Goal: Answer question/provide support

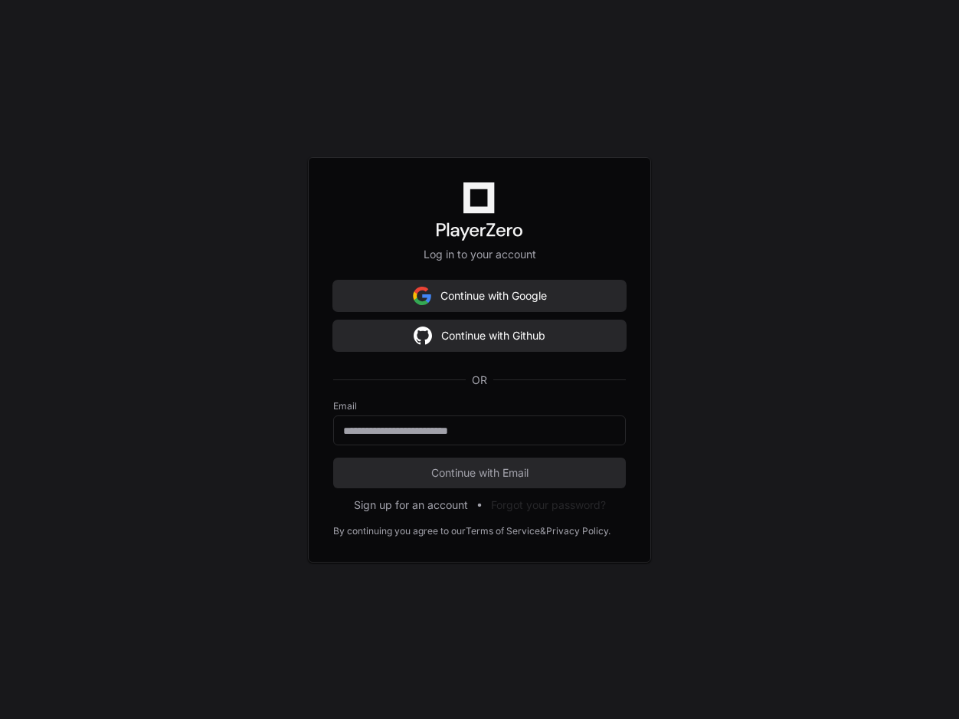
click at [463, 146] on div "Log in to your account Continue with Google Continue with Github OR Email Conti…" at bounding box center [479, 359] width 959 height 719
click at [469, 293] on button "Continue with Google" at bounding box center [479, 295] width 293 height 31
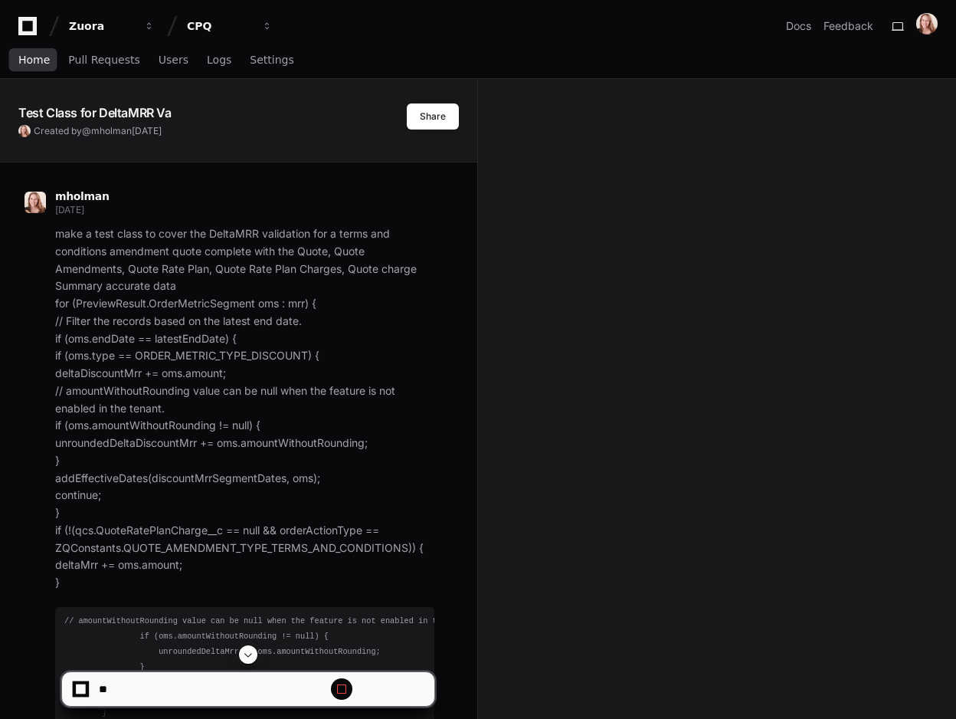
click at [41, 63] on span "Home" at bounding box center [33, 59] width 31 height 9
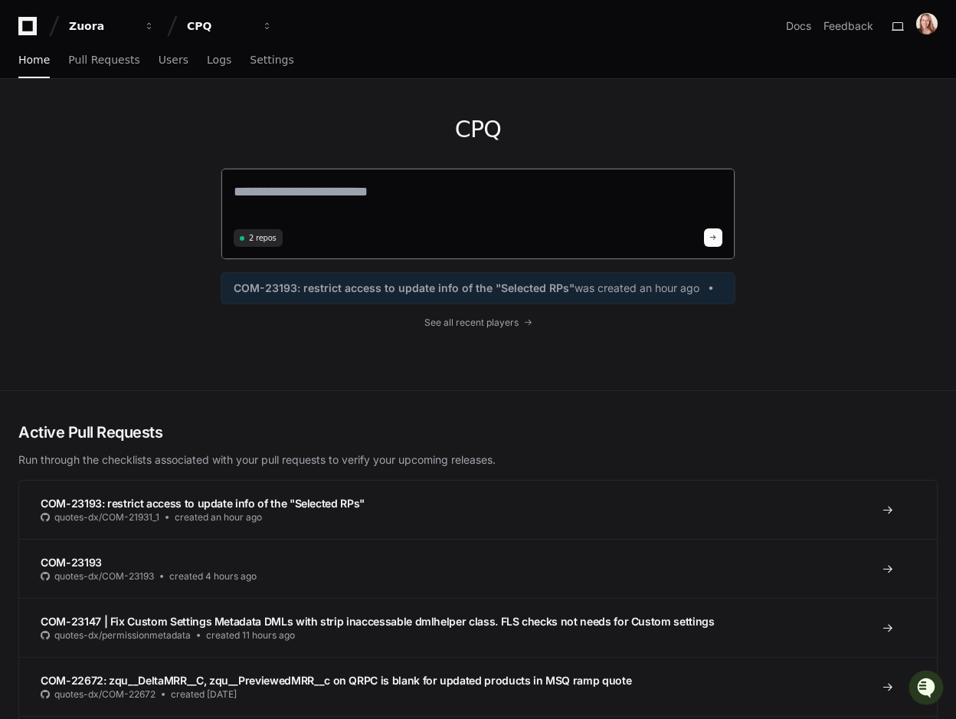
click at [306, 187] on textarea at bounding box center [478, 202] width 489 height 43
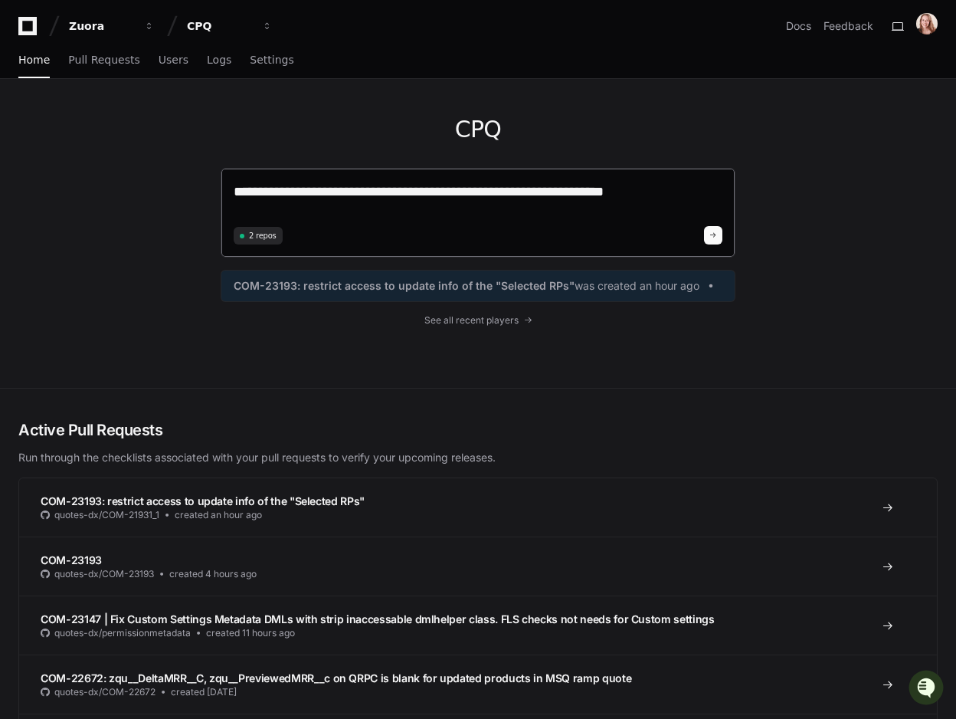
paste textarea "**********"
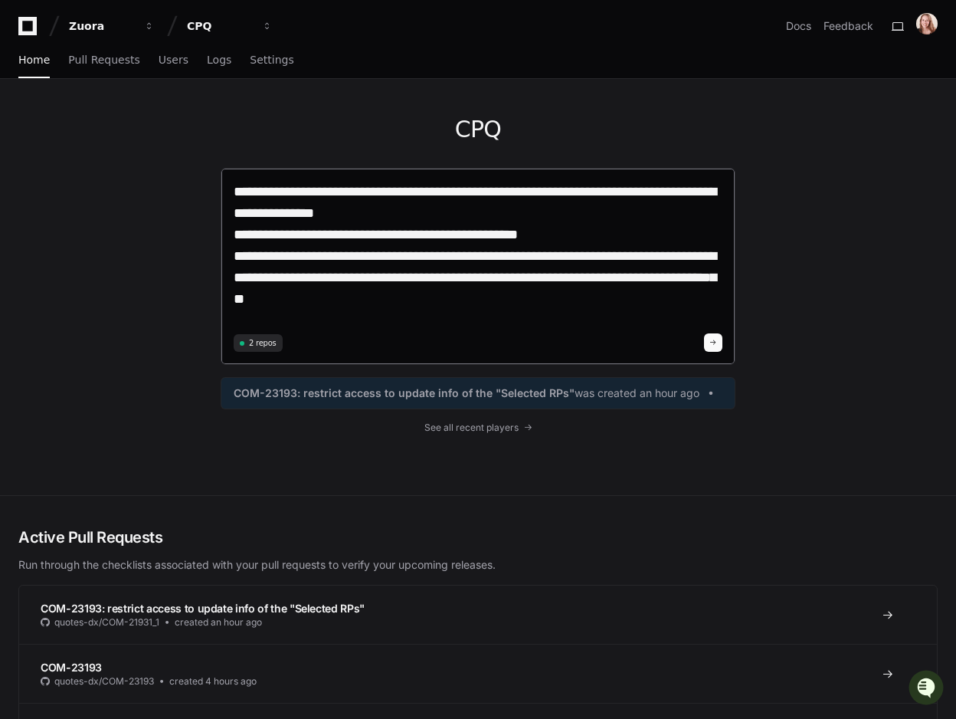
type textarea "**********"
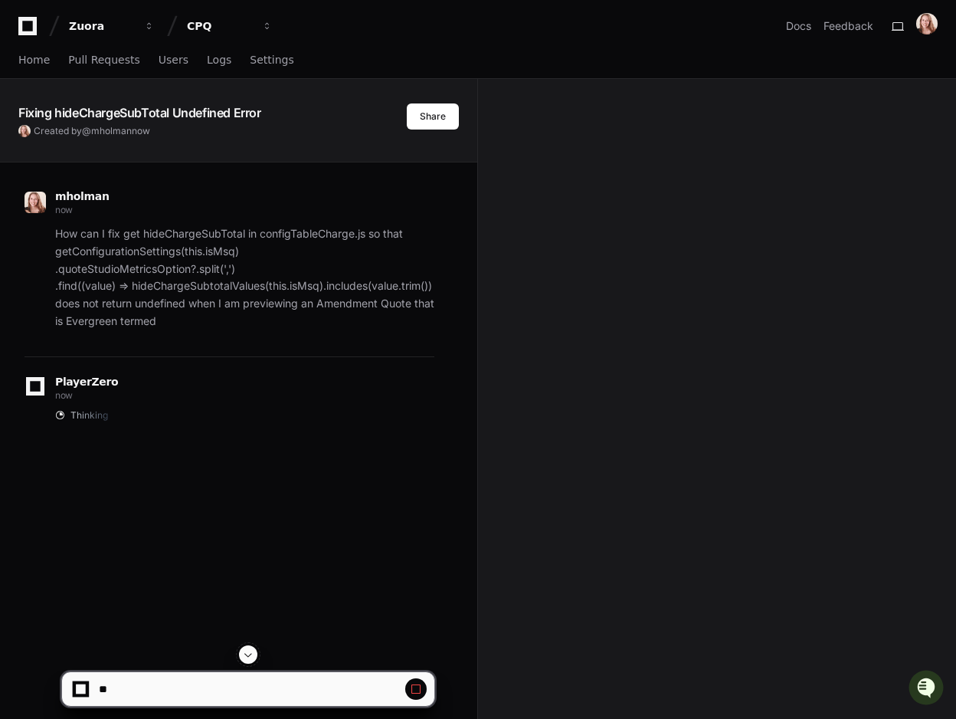
click at [722, 277] on div "Fixing hideChargeSubTotal Undefined Error Created by @ mholman now Share mholma…" at bounding box center [478, 523] width 956 height 889
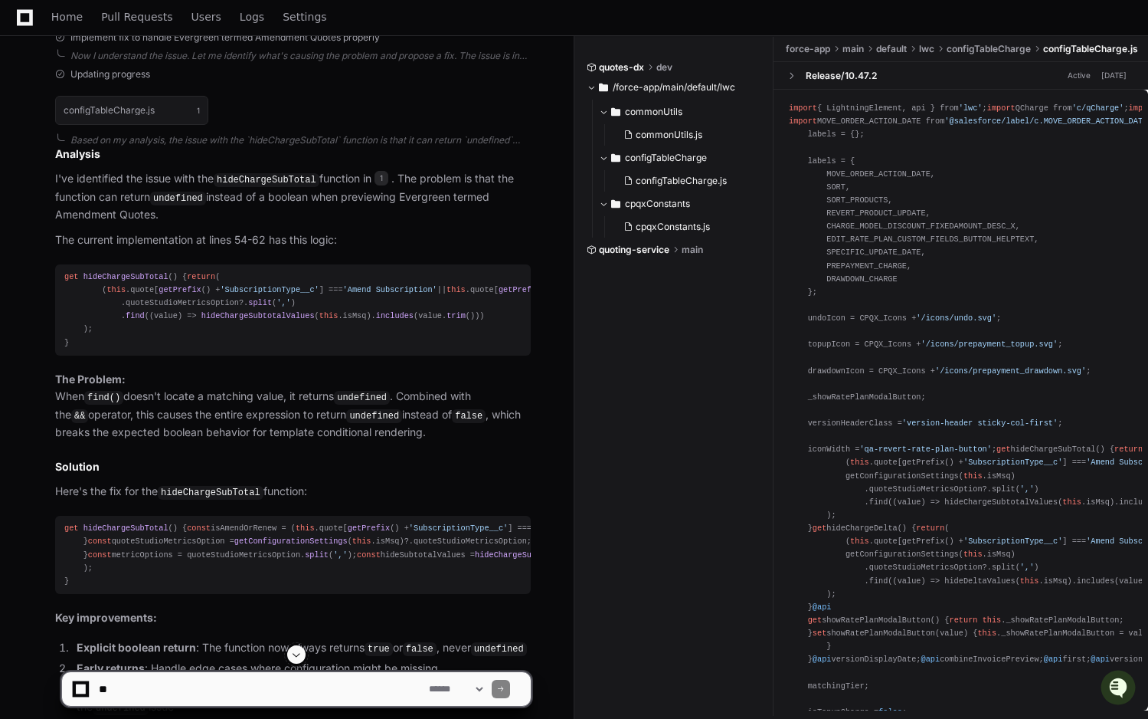
scroll to position [856, 0]
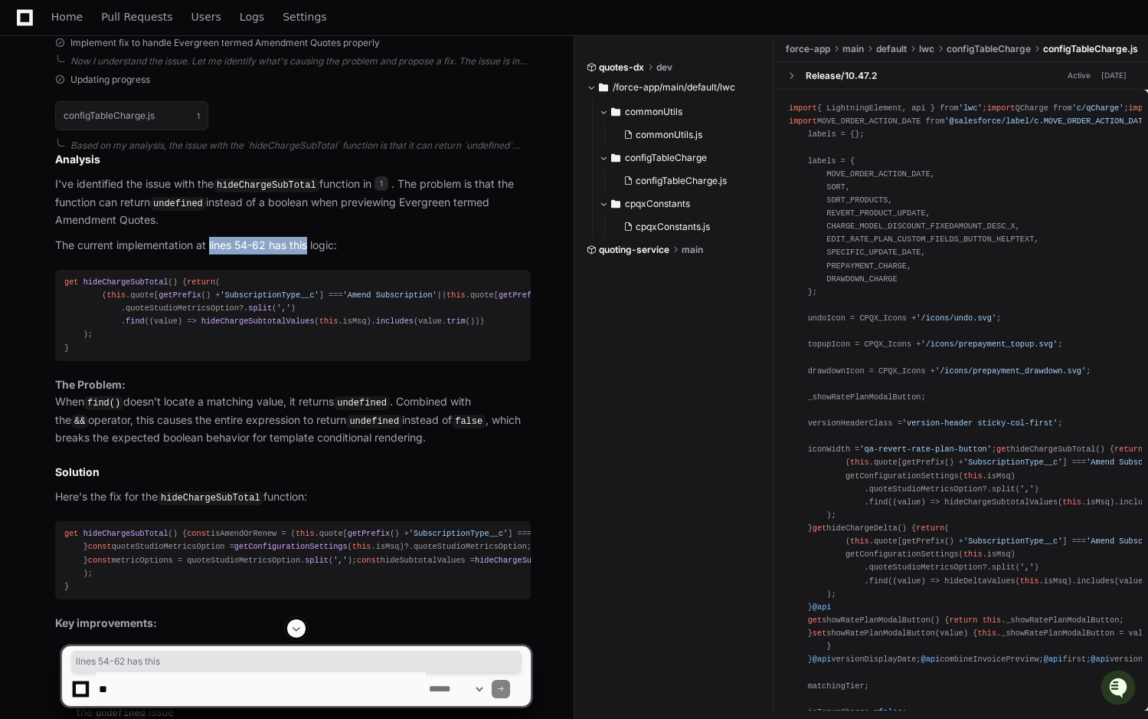
drag, startPoint x: 210, startPoint y: 235, endPoint x: 312, endPoint y: 243, distance: 102.2
click at [312, 243] on p "The current implementation at lines 54-62 has this logic:" at bounding box center [293, 246] width 476 height 18
click at [313, 243] on p "The current implementation at lines 54-62 has this logic:" at bounding box center [293, 246] width 476 height 18
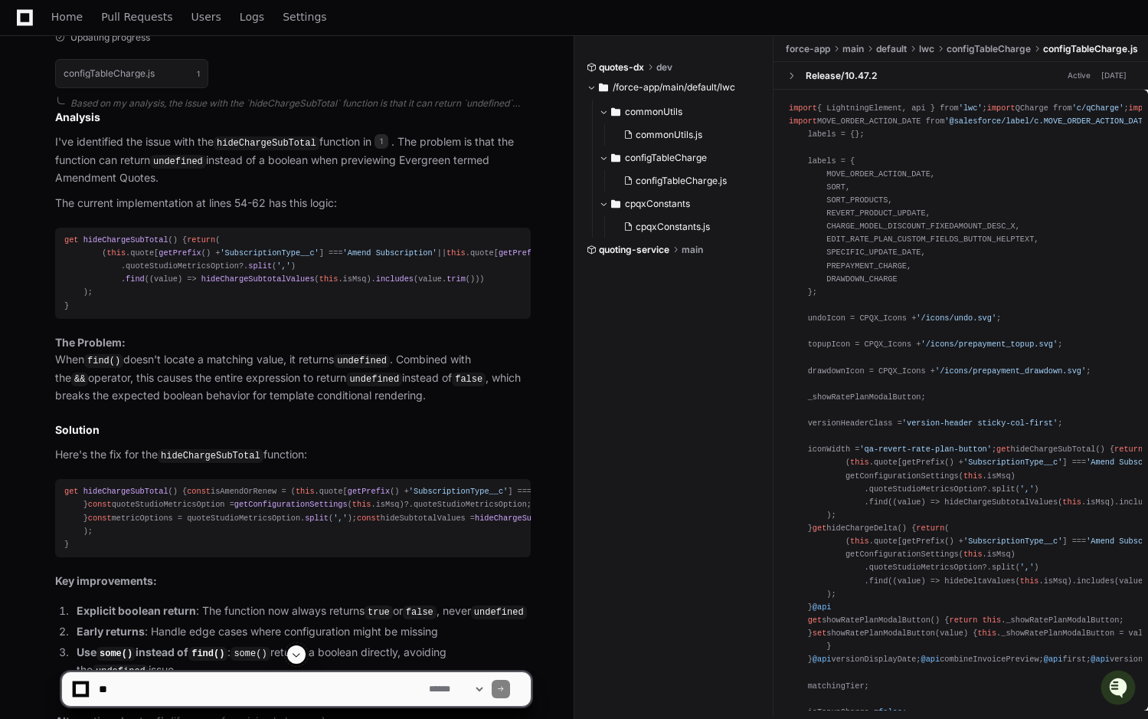
scroll to position [902, 0]
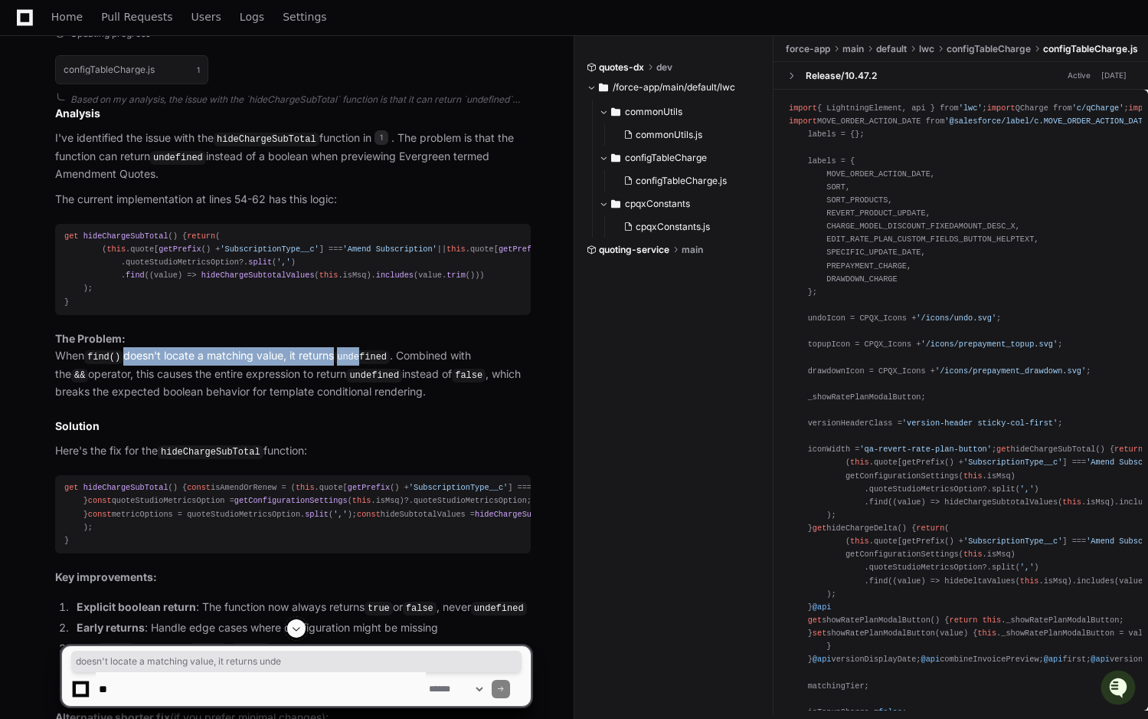
drag, startPoint x: 126, startPoint y: 396, endPoint x: 371, endPoint y: 398, distance: 245.1
click at [371, 398] on p "The Problem: When find() doesn't locate a matching value, it returns undefined …" at bounding box center [293, 365] width 476 height 71
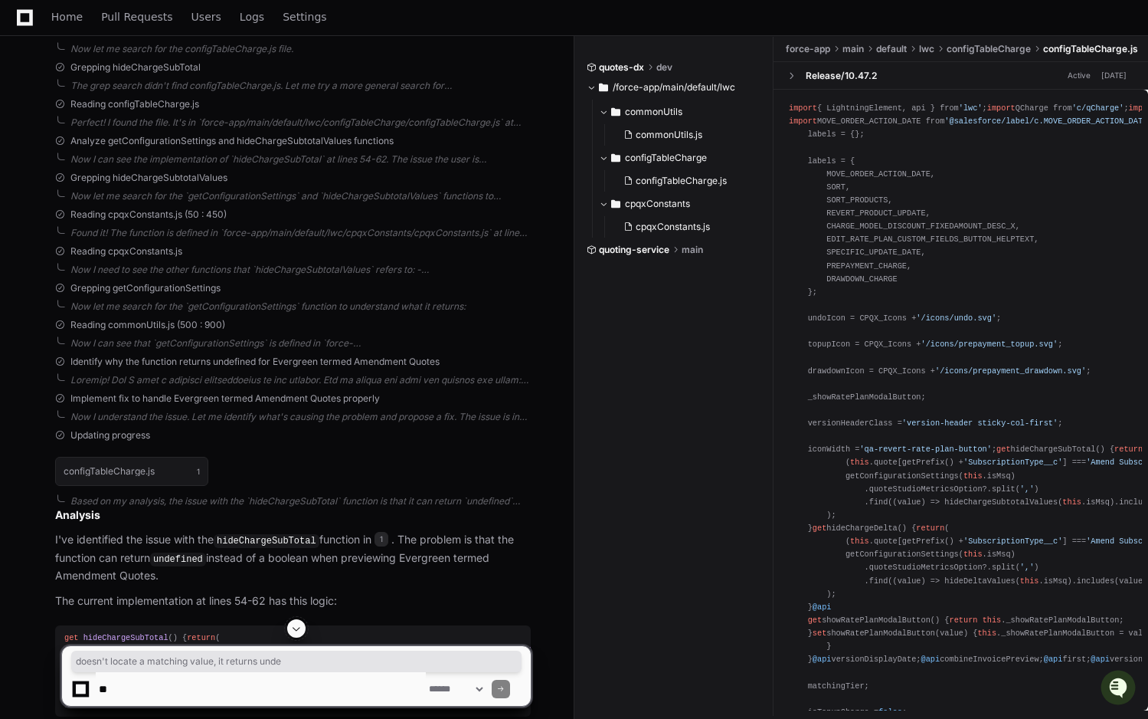
scroll to position [0, 0]
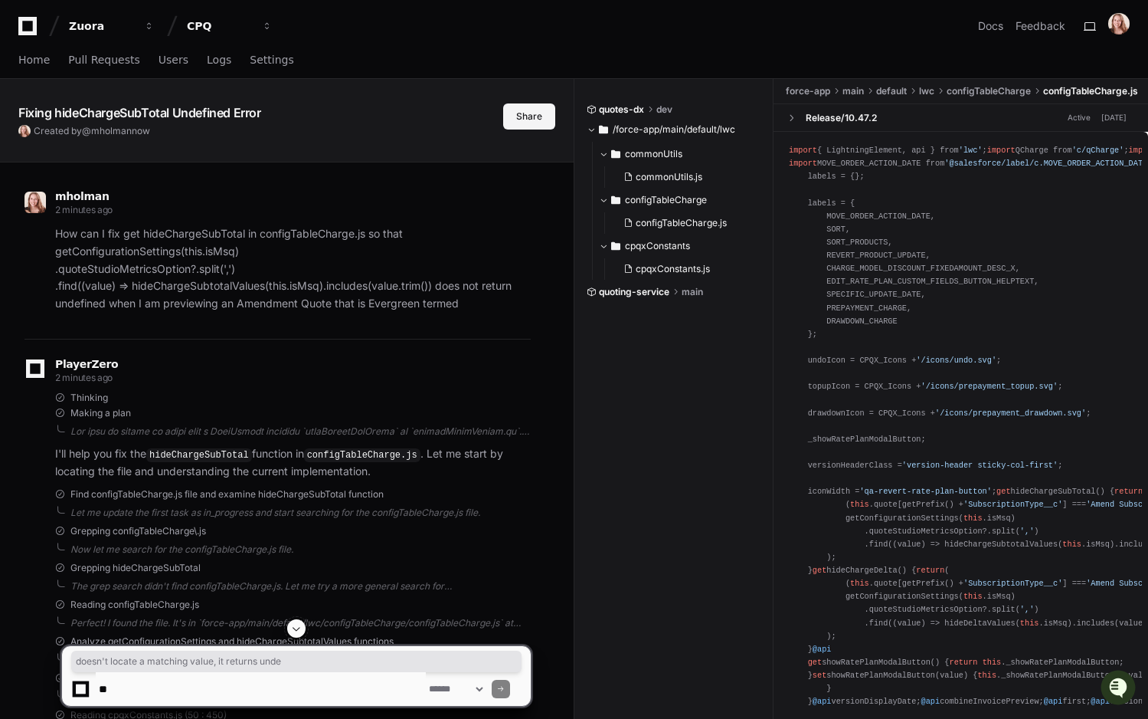
click at [522, 112] on button "Share" at bounding box center [529, 116] width 52 height 26
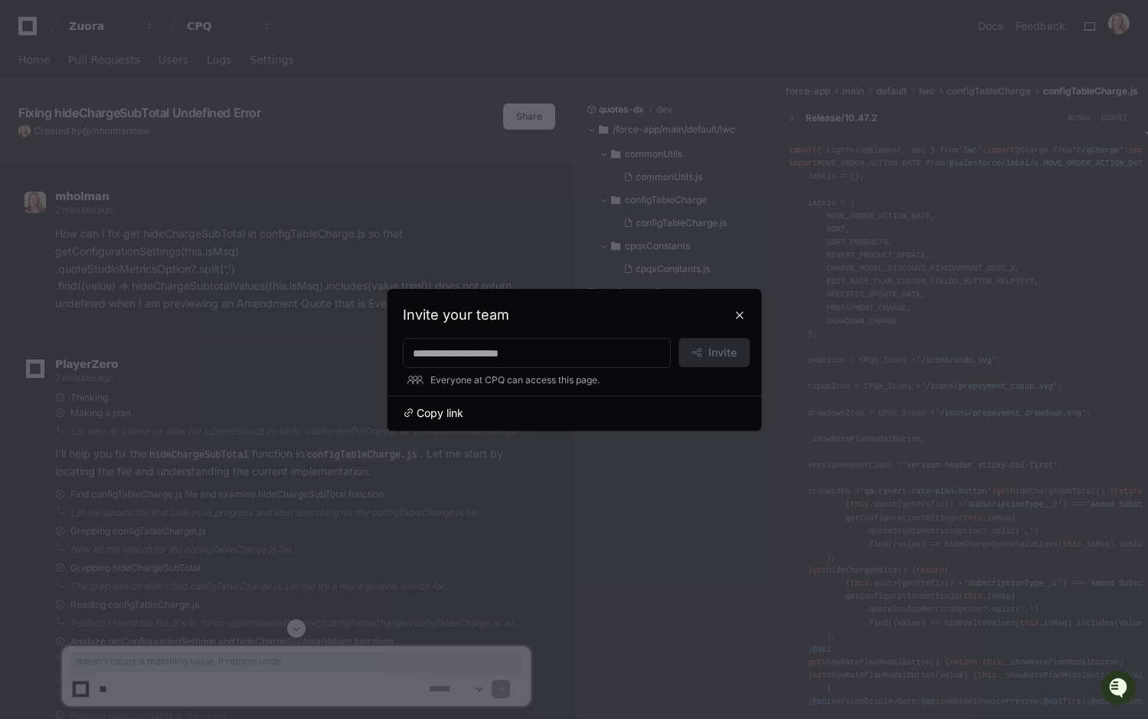
click at [426, 414] on span "Copy link" at bounding box center [440, 412] width 47 height 15
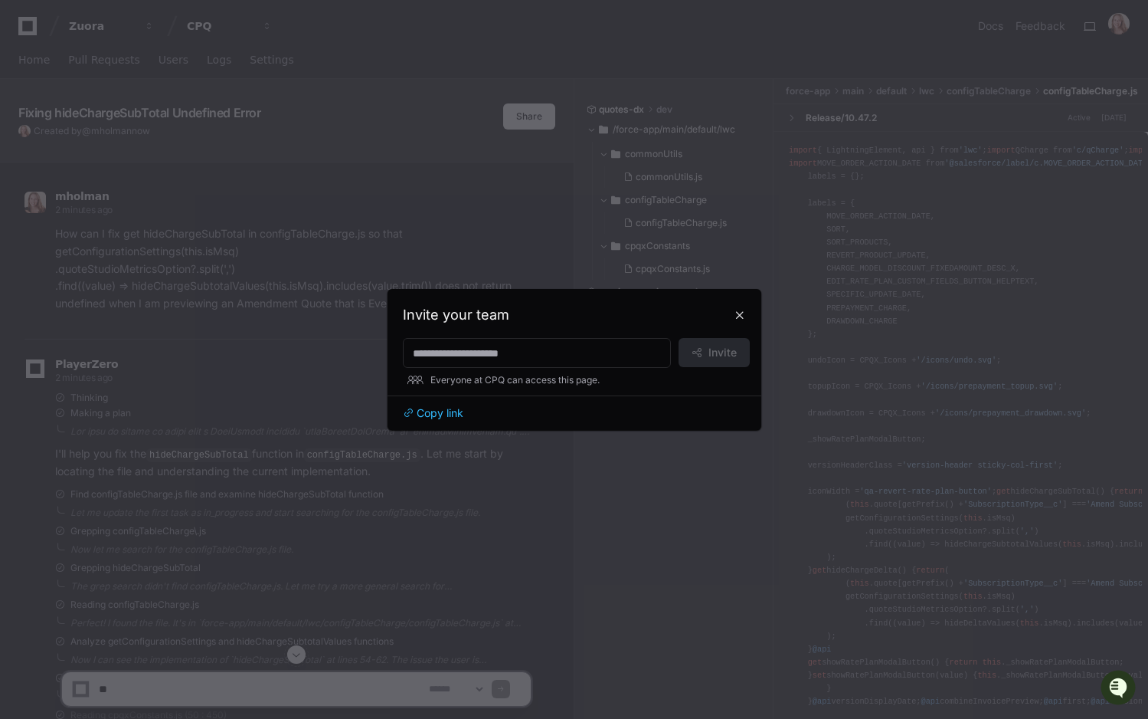
drag, startPoint x: 594, startPoint y: 314, endPoint x: 774, endPoint y: 313, distance: 179.2
click at [600, 313] on div "Invite your team" at bounding box center [574, 314] width 343 height 21
drag, startPoint x: 741, startPoint y: 313, endPoint x: 732, endPoint y: 316, distance: 10.2
click at [741, 313] on button at bounding box center [740, 315] width 25 height 25
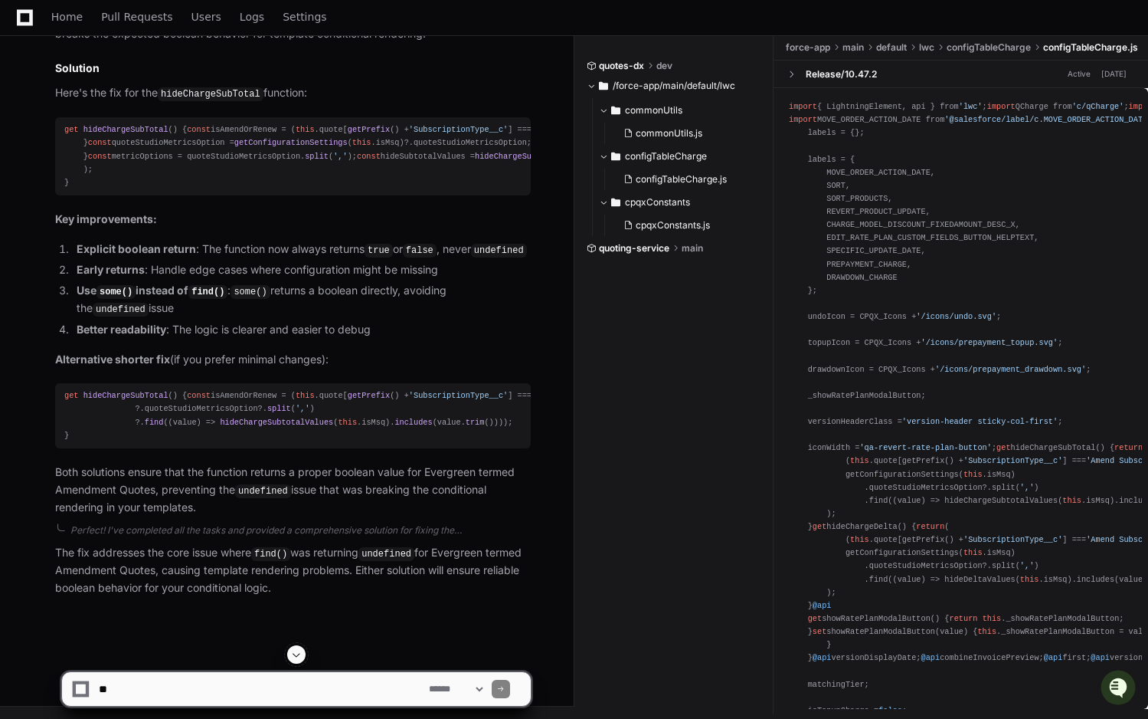
scroll to position [1533, 0]
click at [132, 442] on div "get hideChargeSubTotal () { const isAmendOrRenew = ( this . quote [ getPrefix (…" at bounding box center [292, 415] width 457 height 53
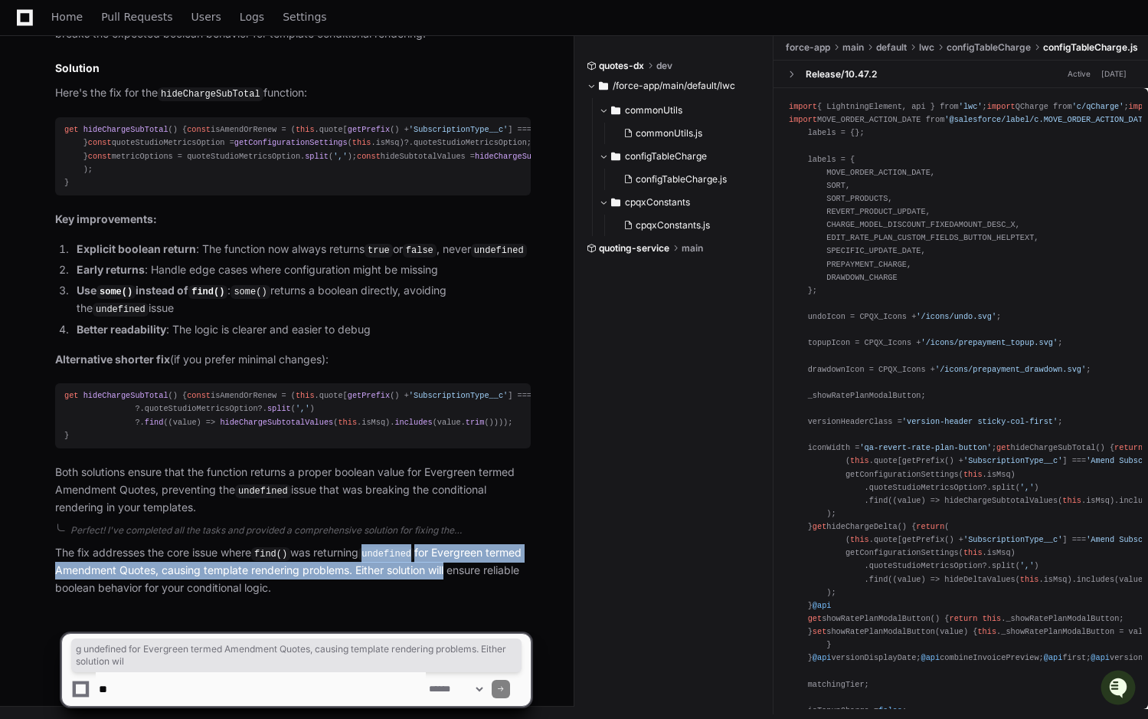
drag, startPoint x: 395, startPoint y: 555, endPoint x: 486, endPoint y: 569, distance: 92.2
click at [486, 569] on p "The fix addresses the core issue where find() was returning undefined for Everg…" at bounding box center [293, 570] width 476 height 53
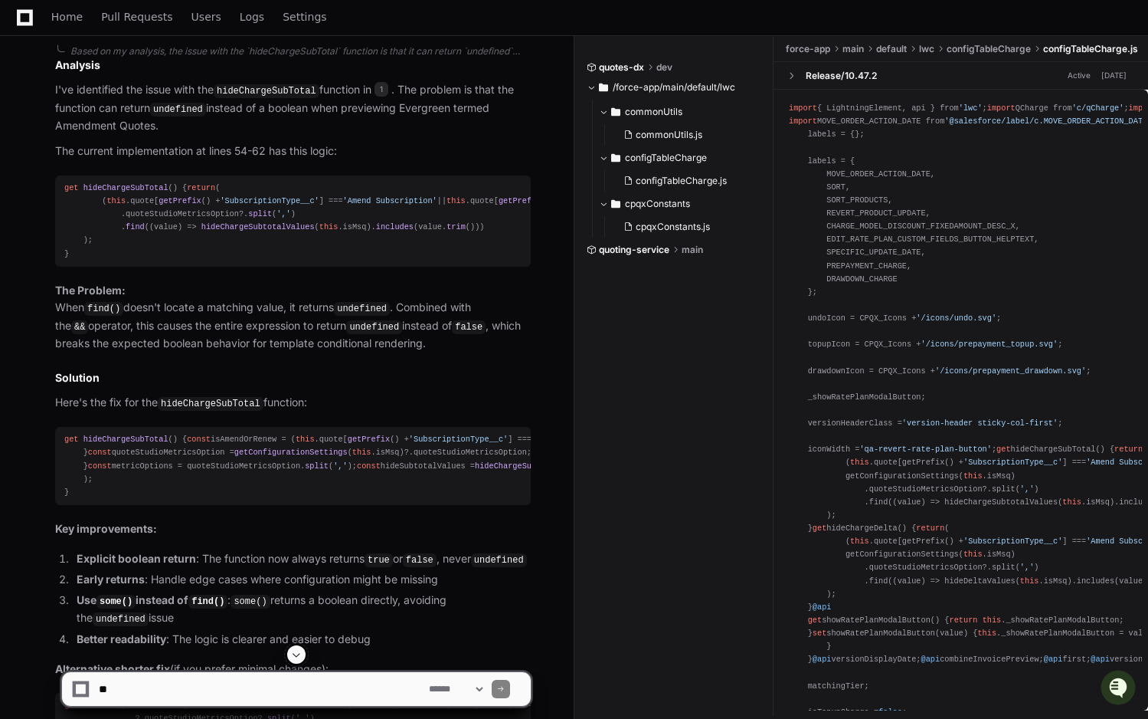
scroll to position [994, 0]
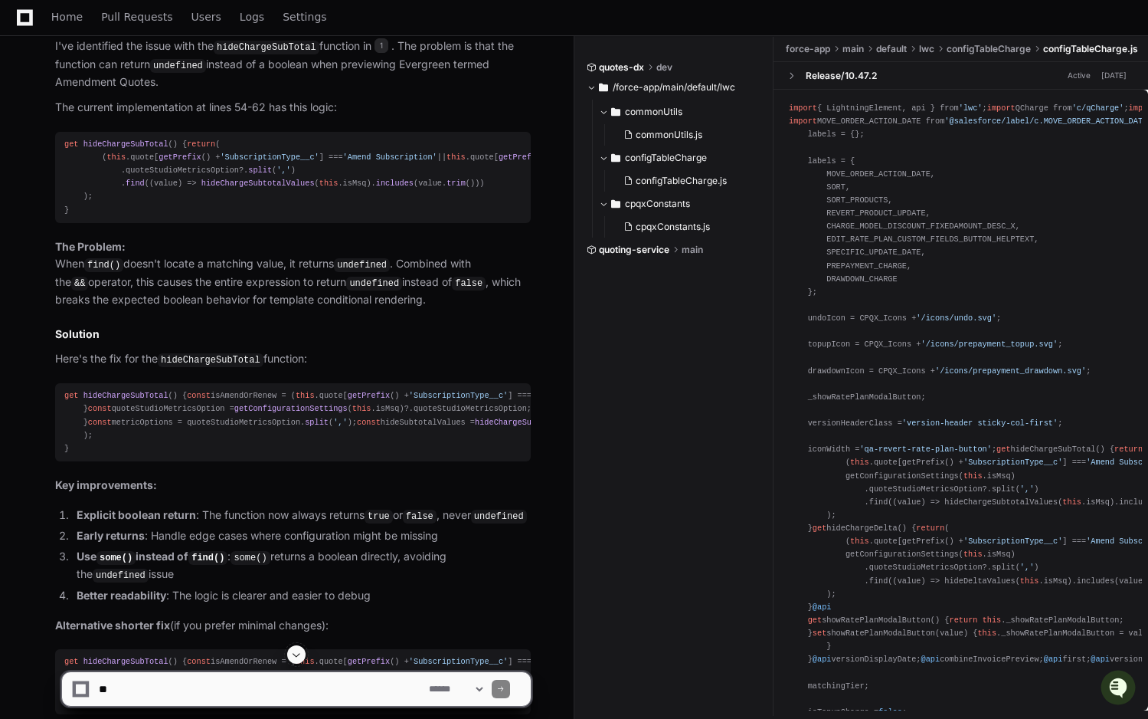
click at [146, 455] on div "get hideChargeSubTotal () { const isAmendOrRenew = ( this . quote [ getPrefix (…" at bounding box center [292, 422] width 457 height 66
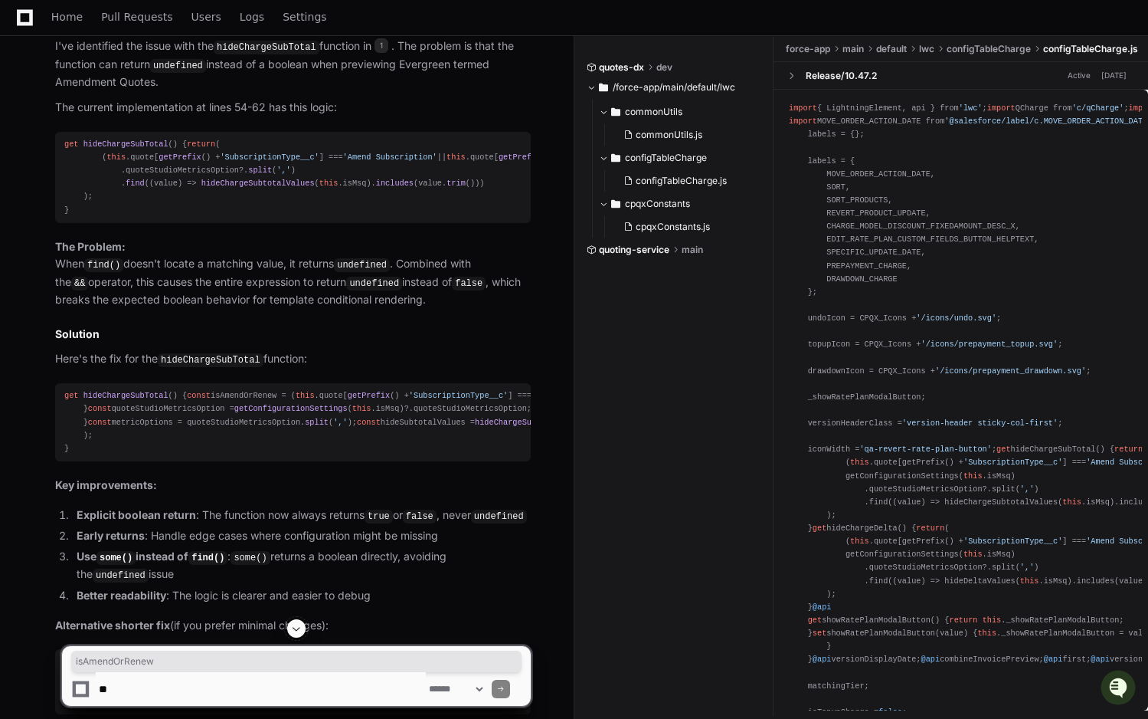
click at [146, 455] on div "get hideChargeSubTotal () { const isAmendOrRenew = ( this . quote [ getPrefix (…" at bounding box center [292, 422] width 457 height 66
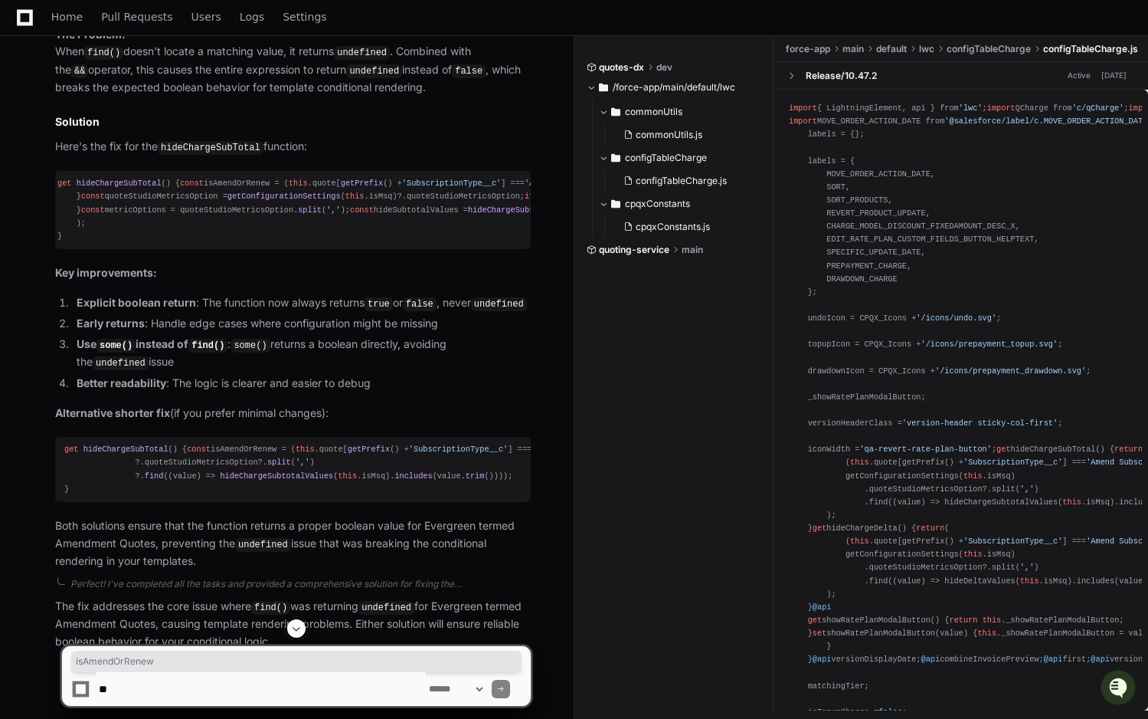
scroll to position [0, 0]
click at [166, 243] on div "get hideChargeSubTotal () { const isAmendOrRenew = ( this . quote [ getPrefix (…" at bounding box center [292, 210] width 457 height 66
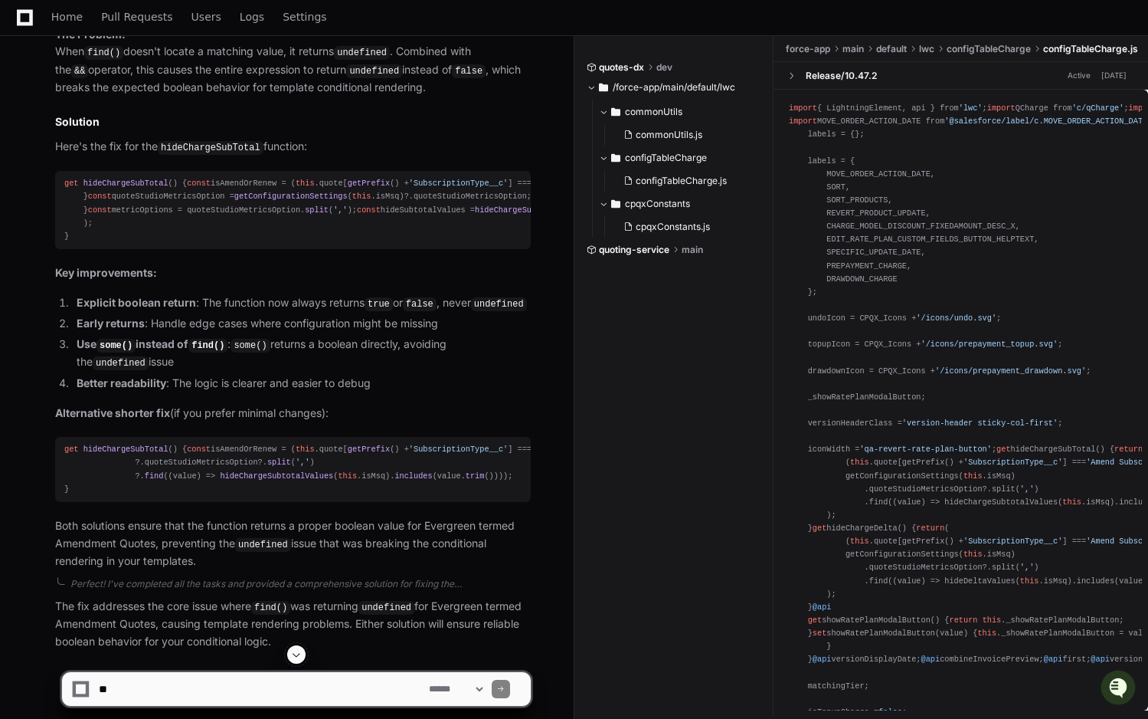
click at [189, 243] on div "get hideChargeSubTotal () { const isAmendOrRenew = ( this . quote [ getPrefix (…" at bounding box center [292, 210] width 457 height 66
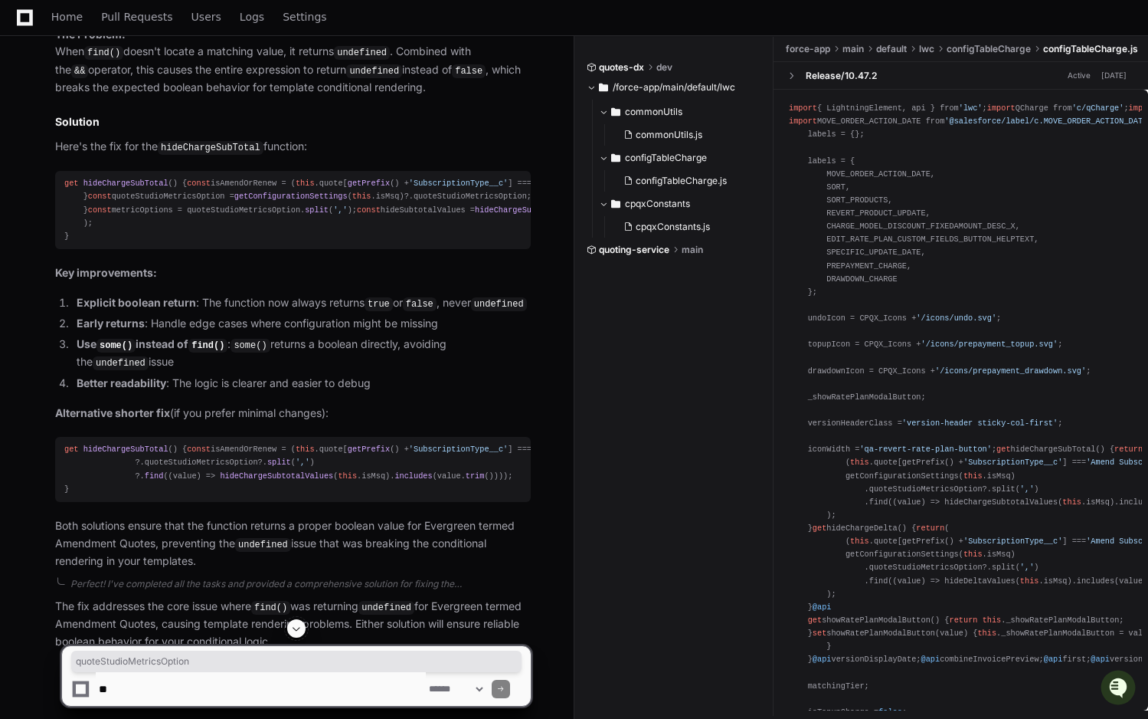
click at [189, 243] on div "get hideChargeSubTotal () { const isAmendOrRenew = ( this . quote [ getPrefix (…" at bounding box center [292, 210] width 457 height 66
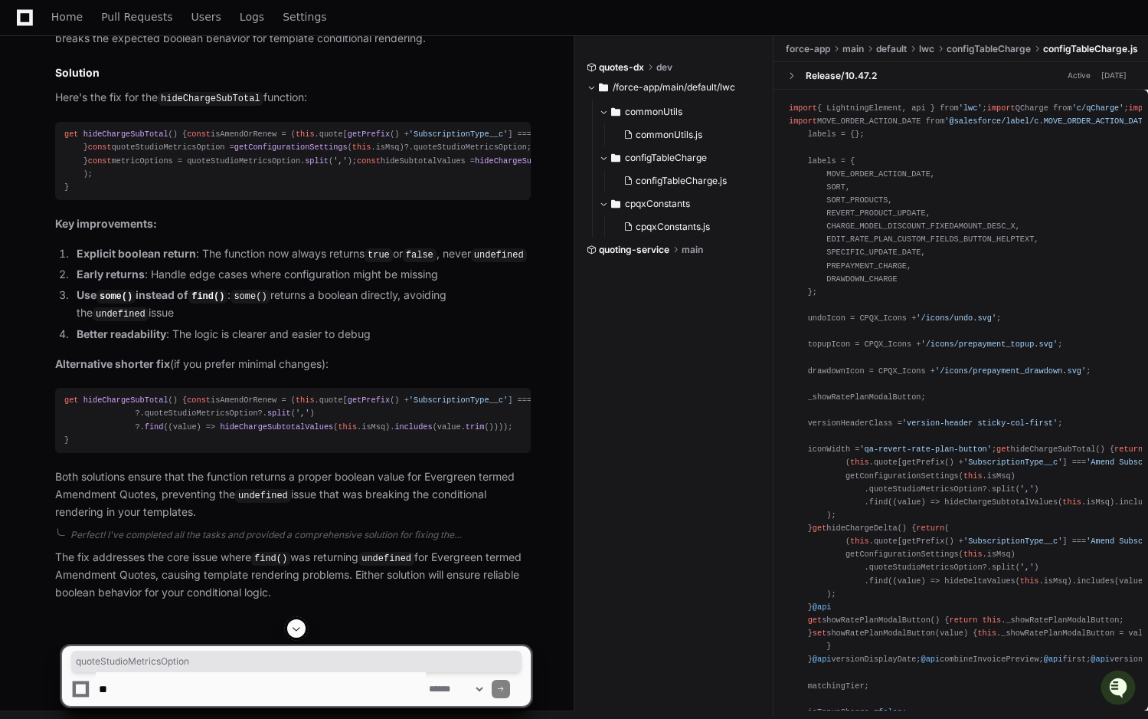
scroll to position [1262, 0]
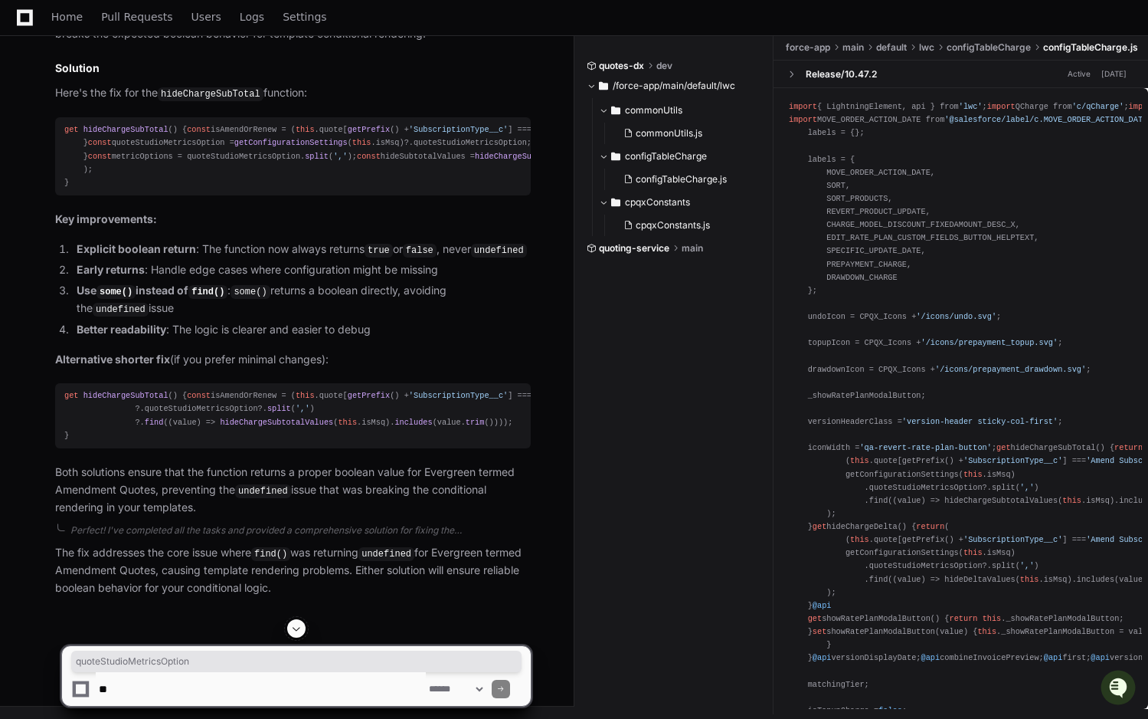
drag, startPoint x: 140, startPoint y: 372, endPoint x: 156, endPoint y: 372, distance: 15.3
click at [140, 189] on div "get hideChargeSubTotal () { const isAmendOrRenew = ( this . quote [ getPrefix (…" at bounding box center [292, 156] width 457 height 66
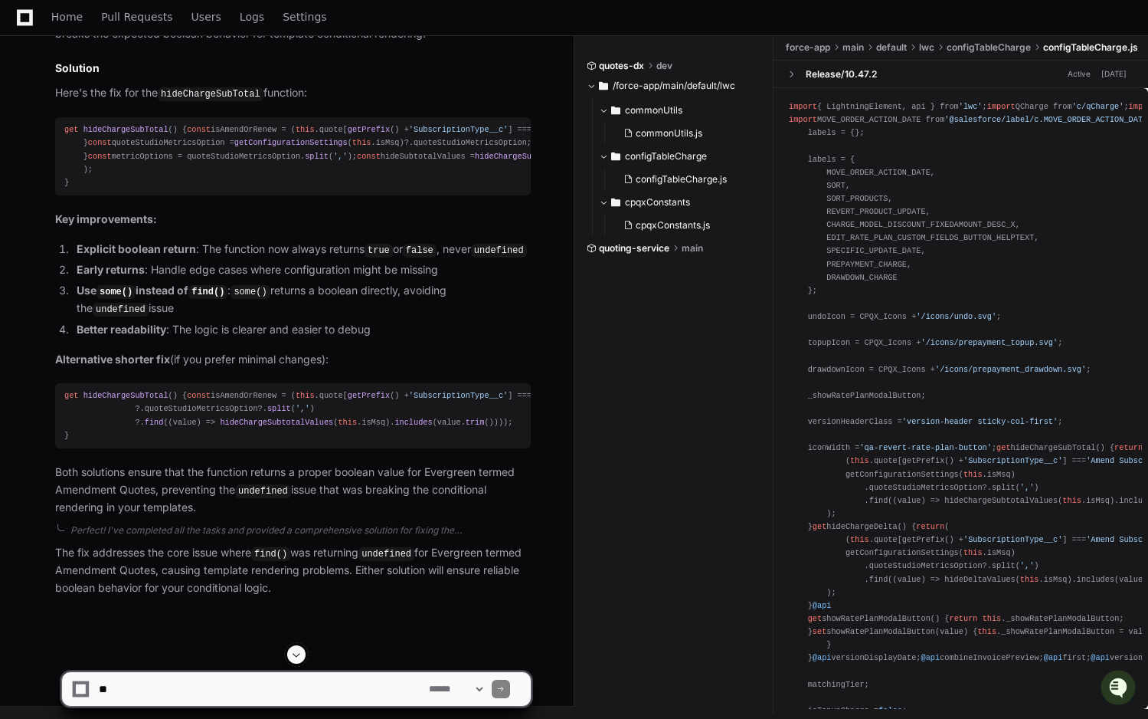
click at [152, 189] on div "get hideChargeSubTotal () { const isAmendOrRenew = ( this . quote [ getPrefix (…" at bounding box center [292, 156] width 457 height 66
click at [146, 189] on div "get hideChargeSubTotal () { const isAmendOrRenew = ( this . quote [ getPrefix (…" at bounding box center [292, 156] width 457 height 66
click at [475, 161] on span "hideChargeSubtotalValues" at bounding box center [531, 156] width 113 height 9
click at [234, 189] on div "get hideChargeSubTotal () { const isAmendOrRenew = ( this . quote [ getPrefix (…" at bounding box center [292, 156] width 457 height 66
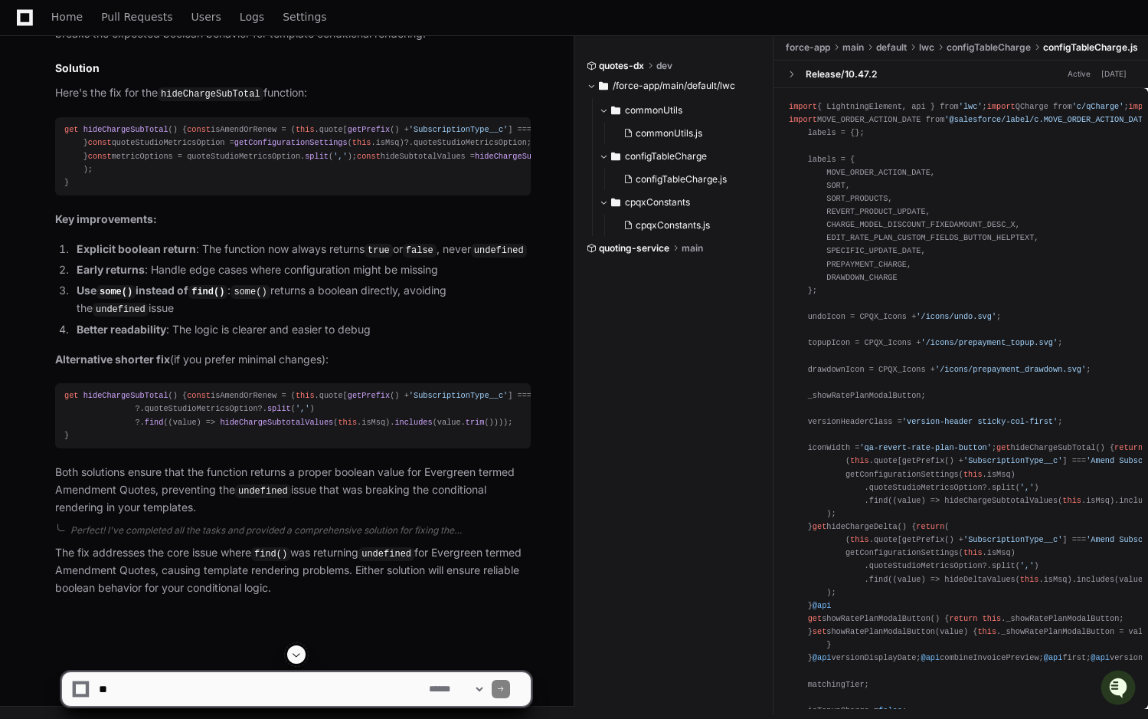
click at [234, 189] on div "get hideChargeSubTotal () { const isAmendOrRenew = ( this . quote [ getPrefix (…" at bounding box center [292, 156] width 457 height 66
click at [332, 189] on div "get hideChargeSubTotal () { const isAmendOrRenew = ( this . quote [ getPrefix (…" at bounding box center [292, 156] width 457 height 66
click at [156, 189] on div "get hideChargeSubTotal () { const isAmendOrRenew = ( this . quote [ getPrefix (…" at bounding box center [292, 156] width 457 height 66
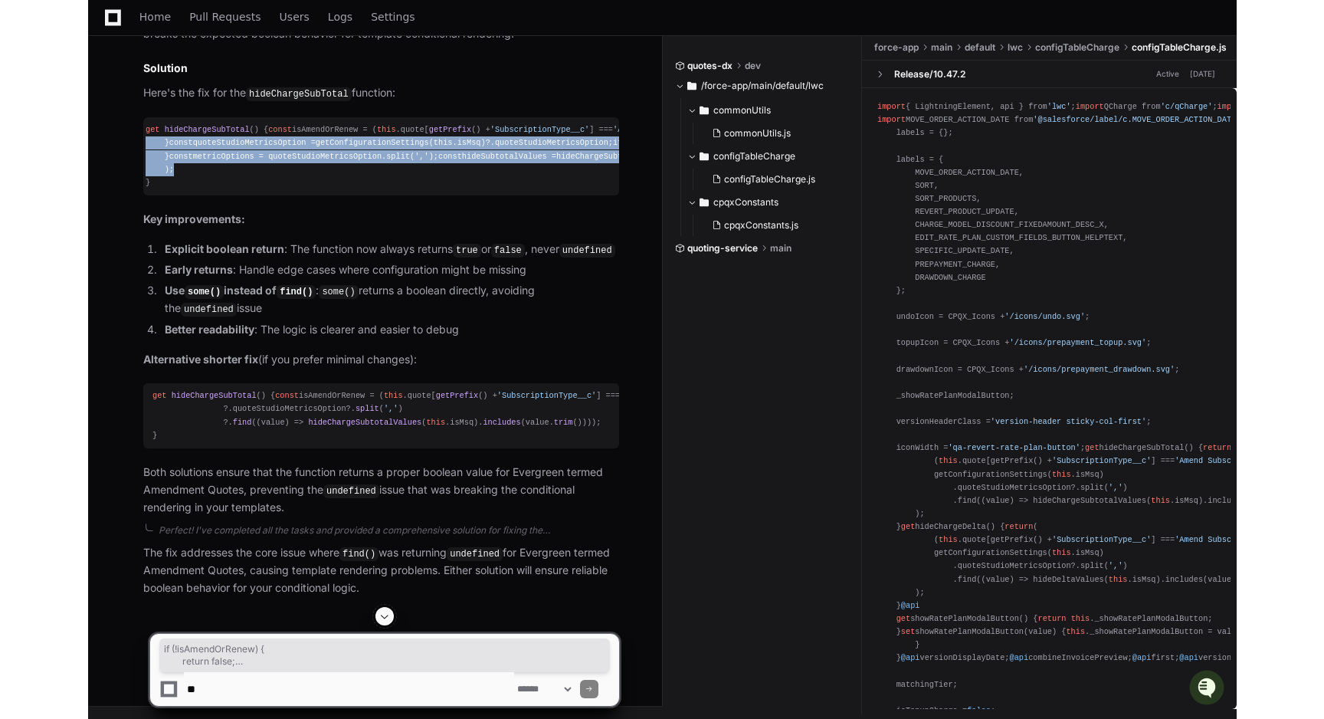
scroll to position [0, 4]
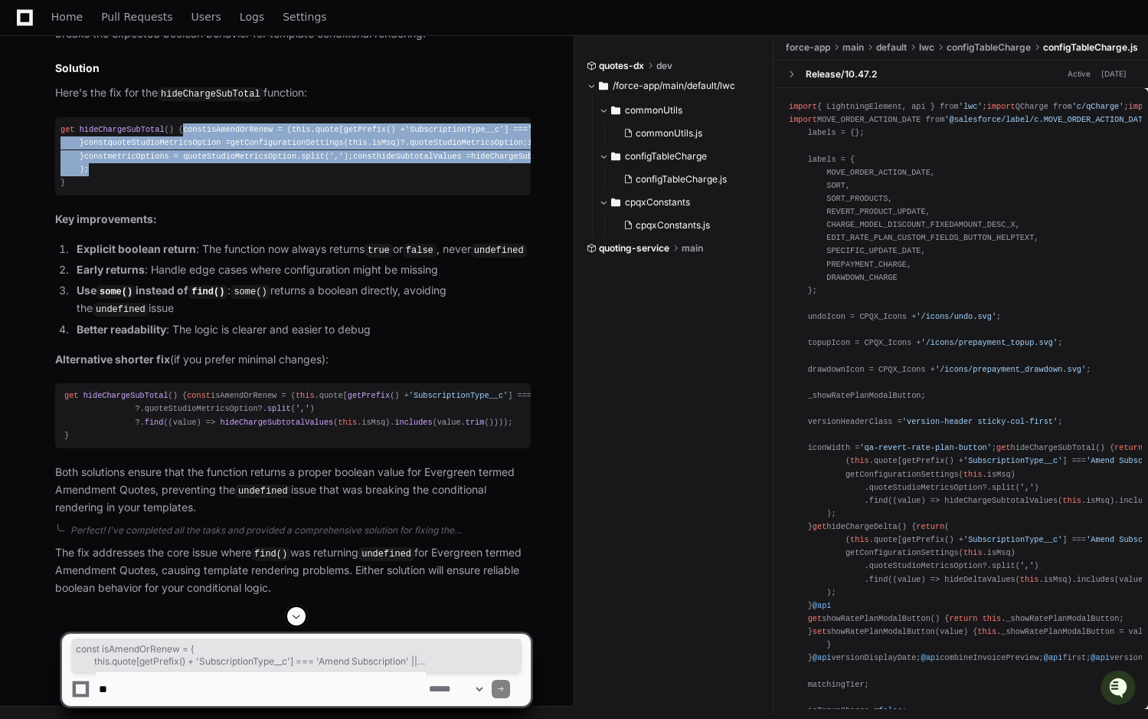
drag, startPoint x: 92, startPoint y: 417, endPoint x: 77, endPoint y: 154, distance: 264.0
click at [77, 154] on div "get hideChargeSubTotal () { const isAmendOrRenew = ( this . quote [ getPrefix (…" at bounding box center [289, 156] width 457 height 66
copy div "const isAmendOrRenew = ( this . quote [ getPrefix () + 'SubscriptionType__c' ] …"
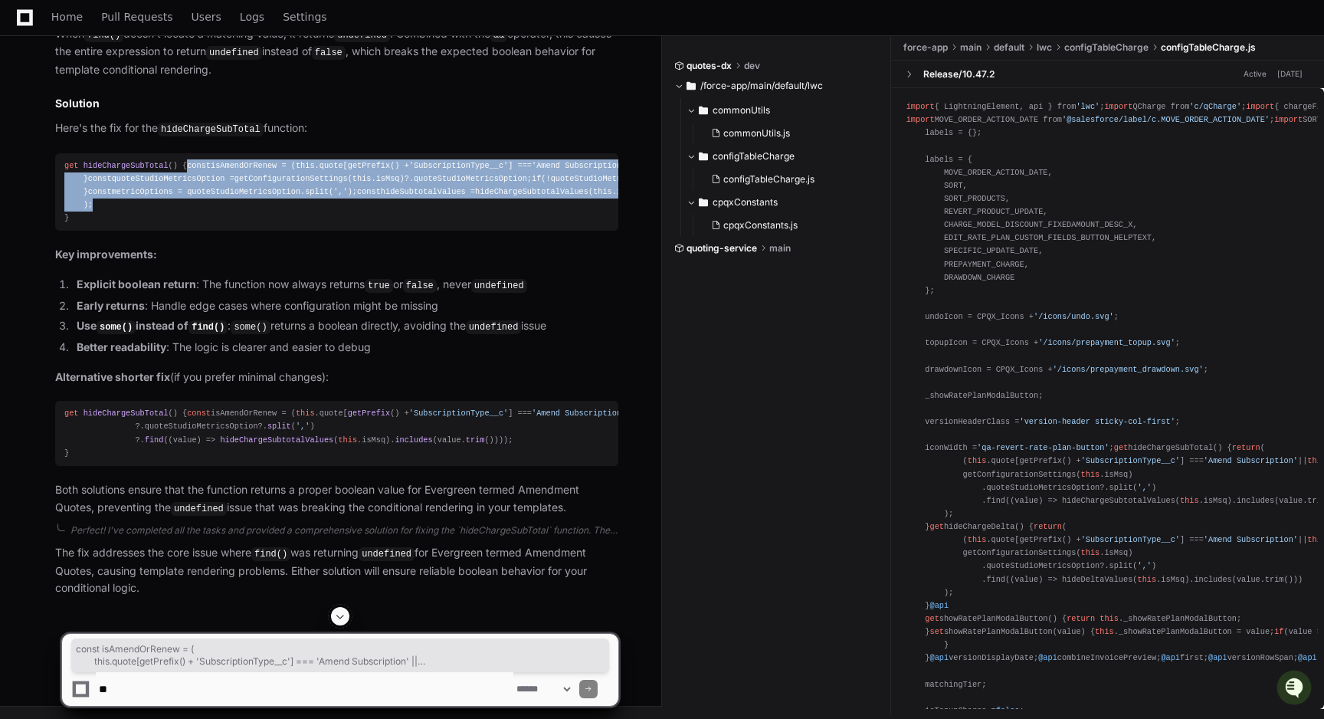
scroll to position [1377, 0]
click at [262, 186] on div "get hideChargeSubTotal () { const isAmendOrRenew = ( this . quote [ getPrefix (…" at bounding box center [336, 192] width 545 height 66
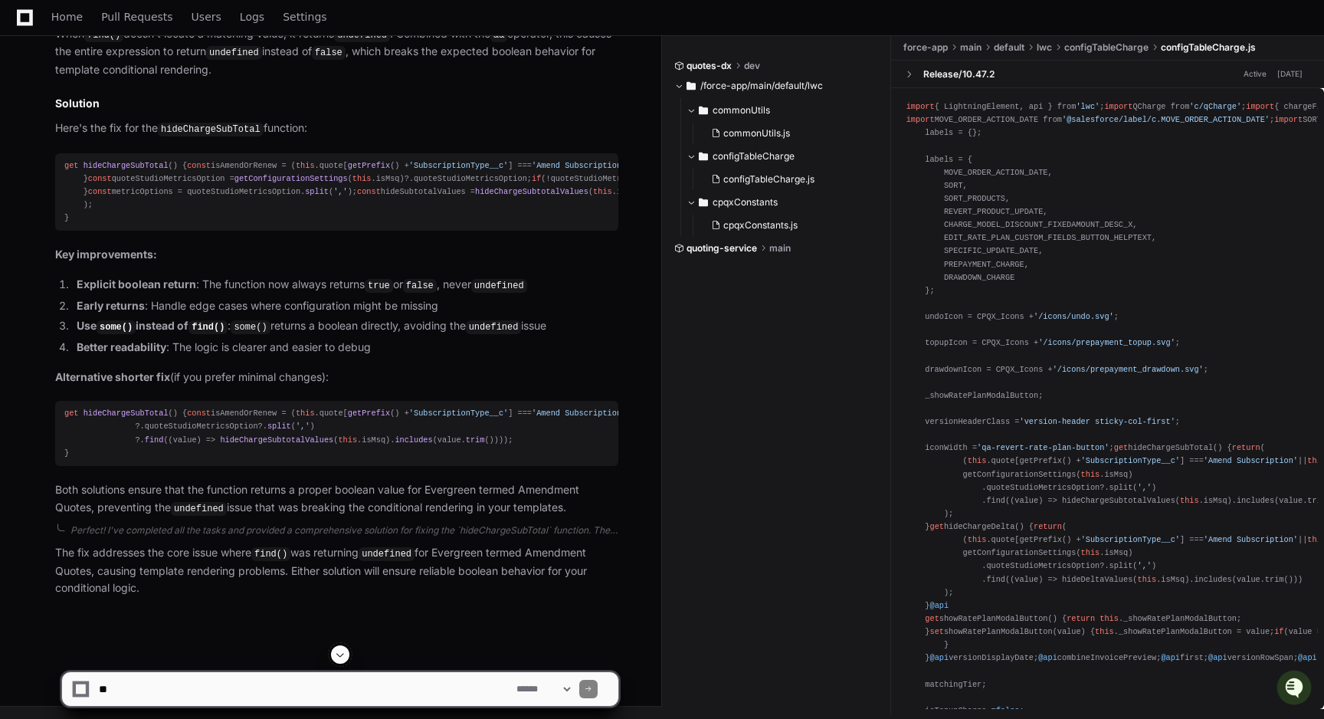
scroll to position [1312, 0]
click at [288, 183] on span "getConfigurationSettings" at bounding box center [290, 178] width 113 height 9
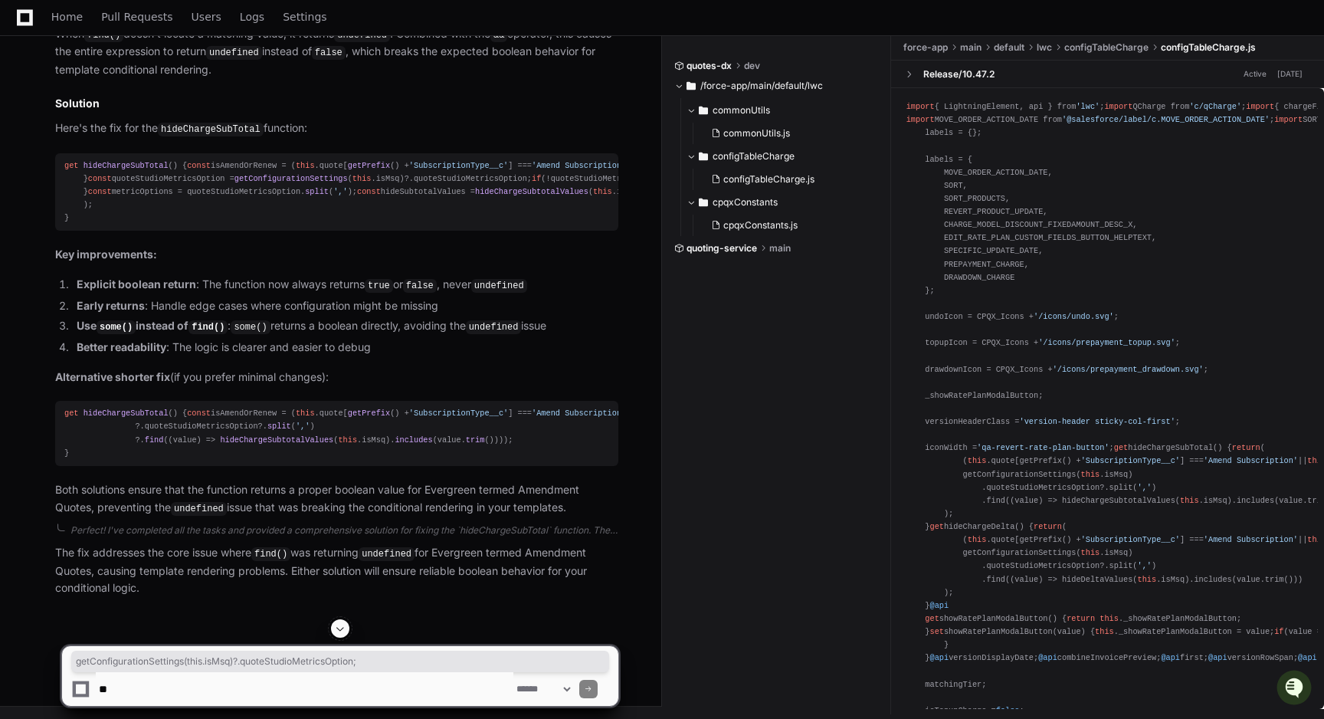
drag, startPoint x: 408, startPoint y: 207, endPoint x: 237, endPoint y: 215, distance: 171.0
click at [237, 215] on div "get hideChargeSubTotal () { const isAmendOrRenew = ( this . quote [ getPrefix (…" at bounding box center [336, 192] width 545 height 66
copy div "getConfigurationSettings ( this . isMsq )?. quoteStudioMetricsOption ;"
click at [141, 696] on textarea at bounding box center [304, 689] width 417 height 34
paste textarea "**********"
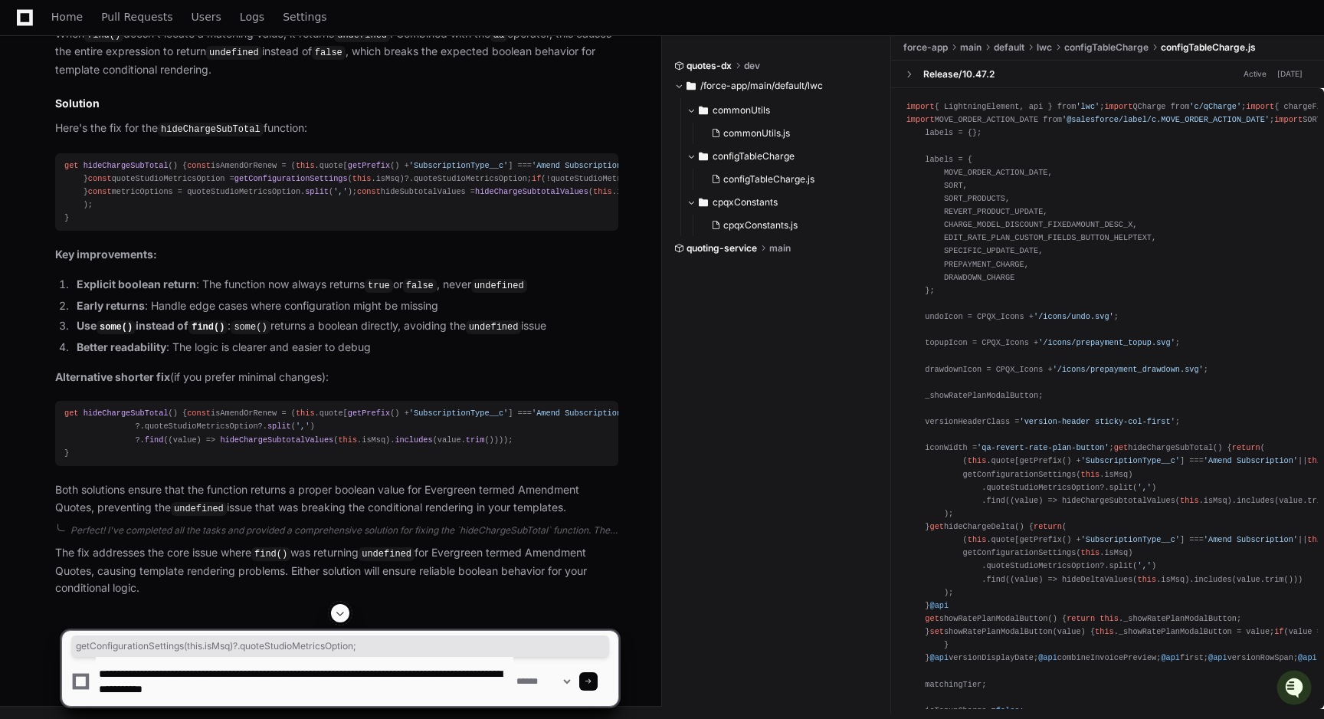
scroll to position [5, 0]
type textarea "**********"
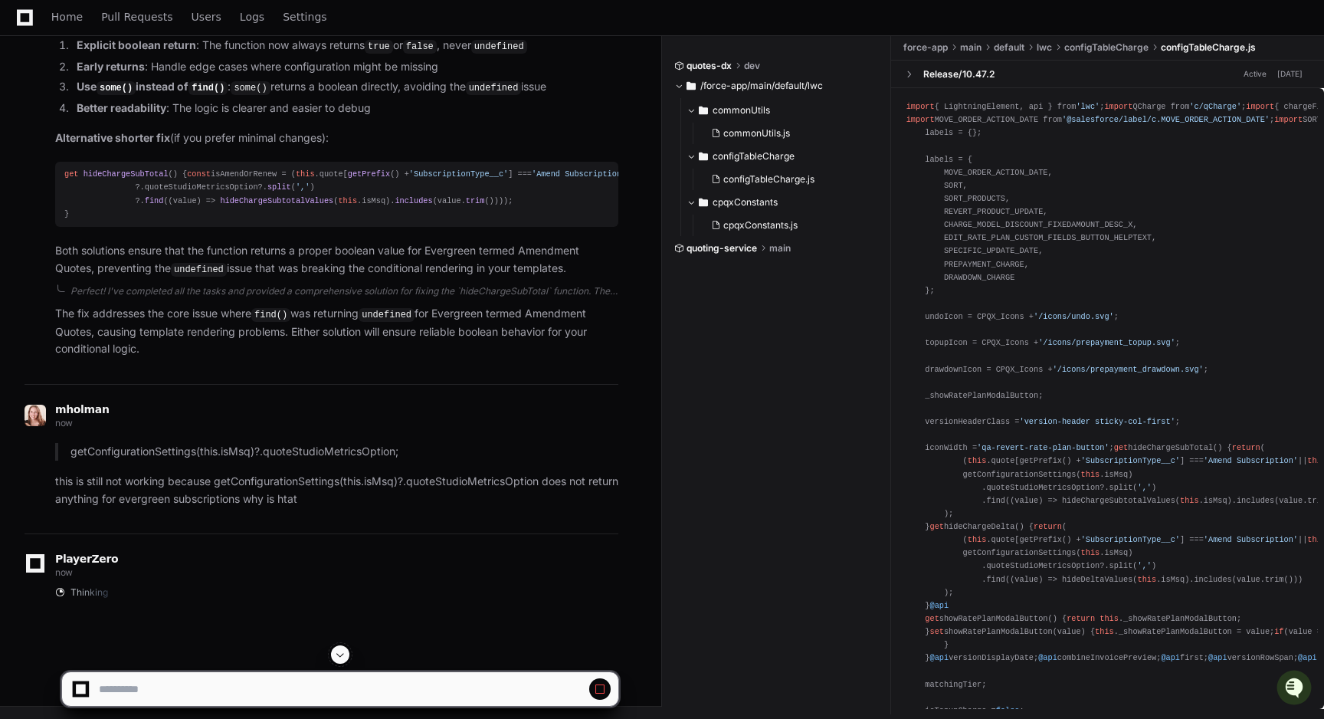
scroll to position [1803, 0]
